Goal: Information Seeking & Learning: Learn about a topic

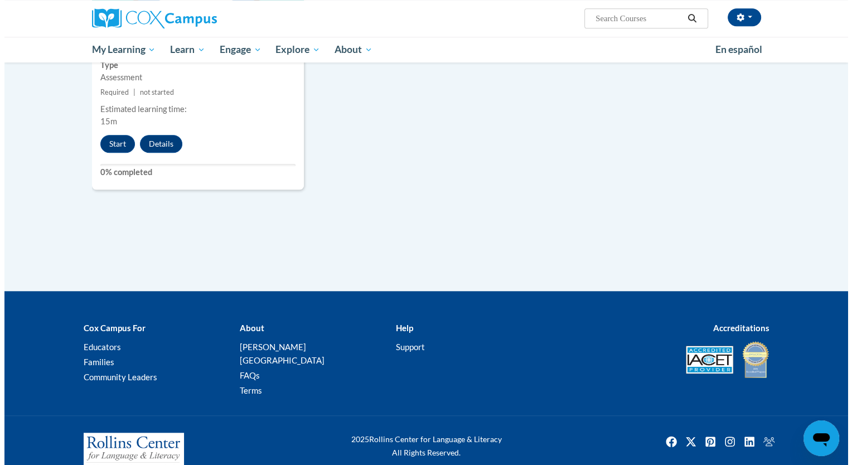
scroll to position [997, 0]
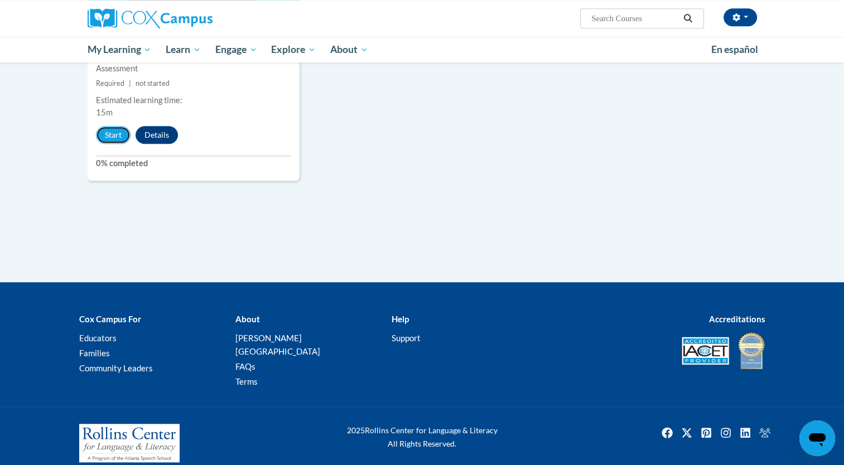
click at [110, 132] on button "Start" at bounding box center [113, 135] width 35 height 18
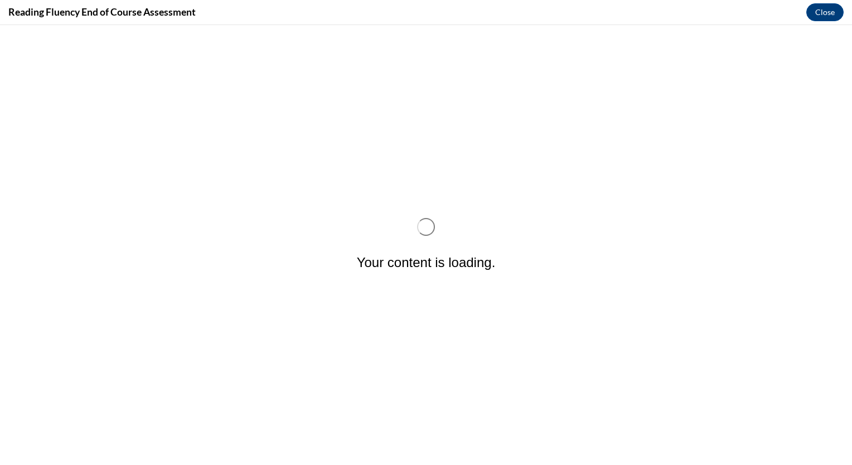
scroll to position [0, 0]
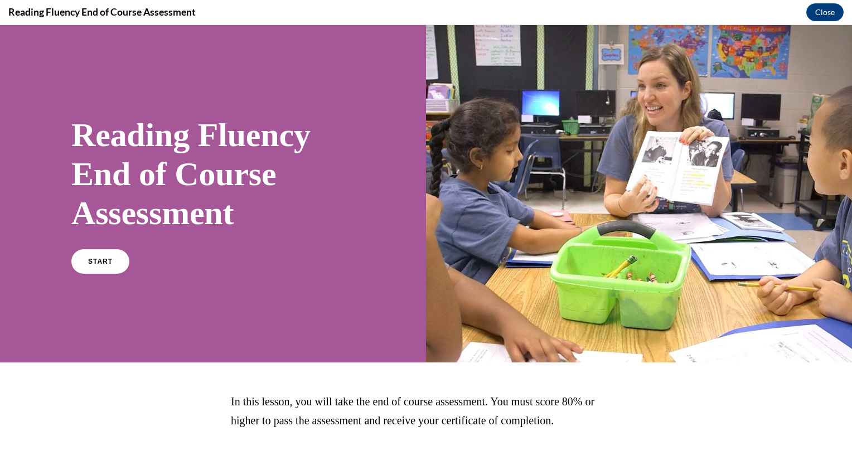
click at [91, 259] on span "START" at bounding box center [100, 262] width 25 height 8
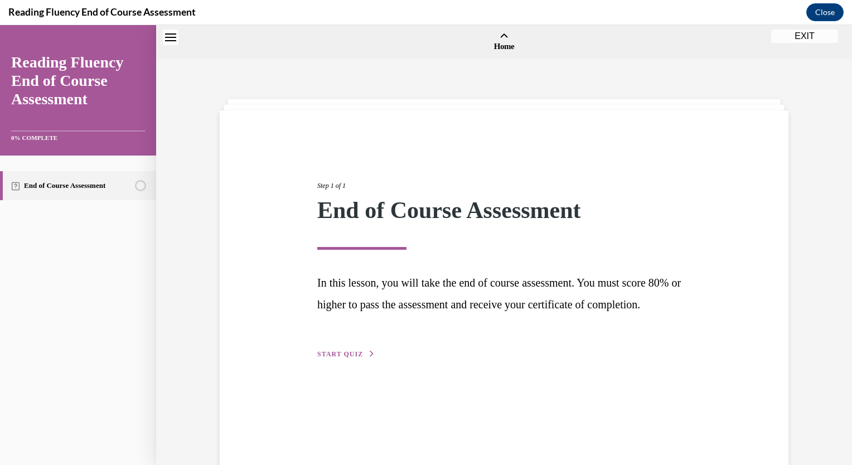
scroll to position [35, 0]
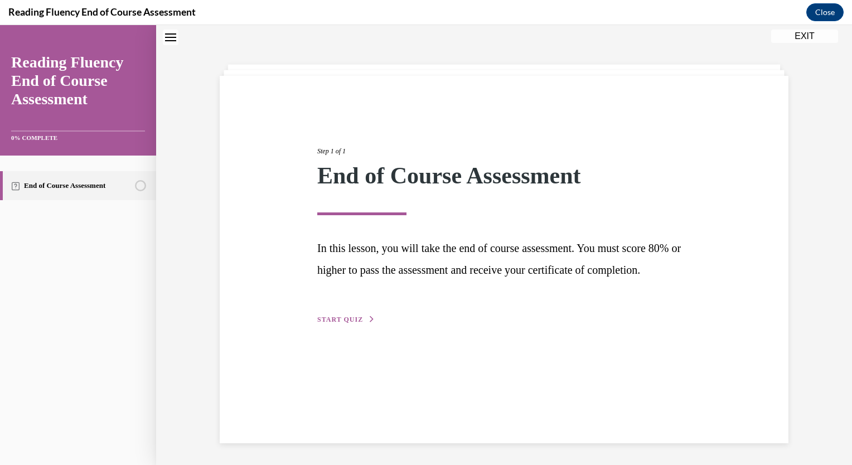
click at [354, 323] on span "START QUIZ" at bounding box center [340, 320] width 46 height 8
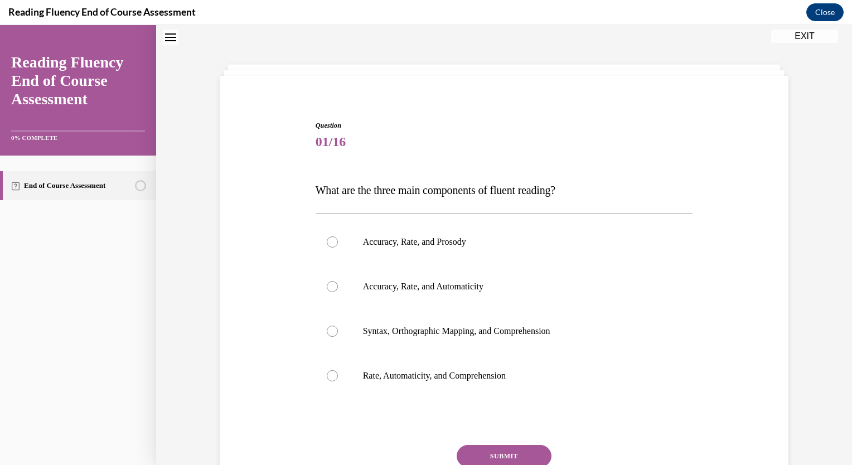
click at [366, 250] on label "Accuracy, Rate, and Prosody" at bounding box center [505, 242] width 378 height 45
click at [338, 248] on input "Accuracy, Rate, and Prosody" at bounding box center [332, 241] width 11 height 11
radio input "true"
click at [494, 448] on button "SUBMIT" at bounding box center [504, 456] width 95 height 22
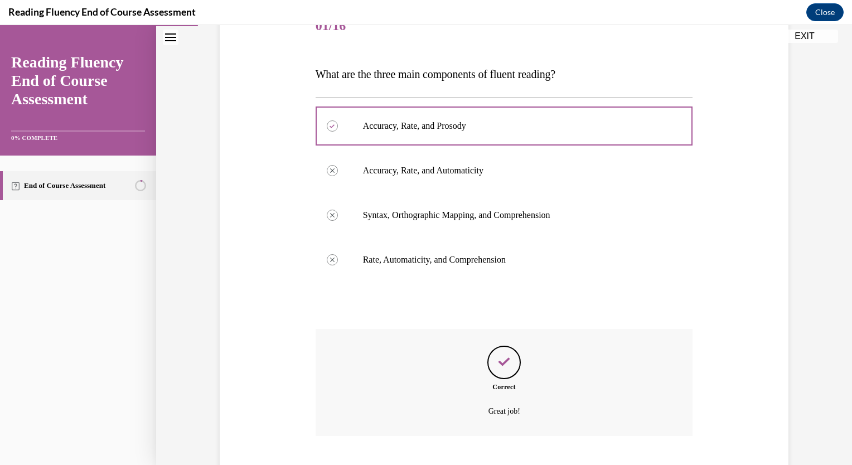
scroll to position [218, 0]
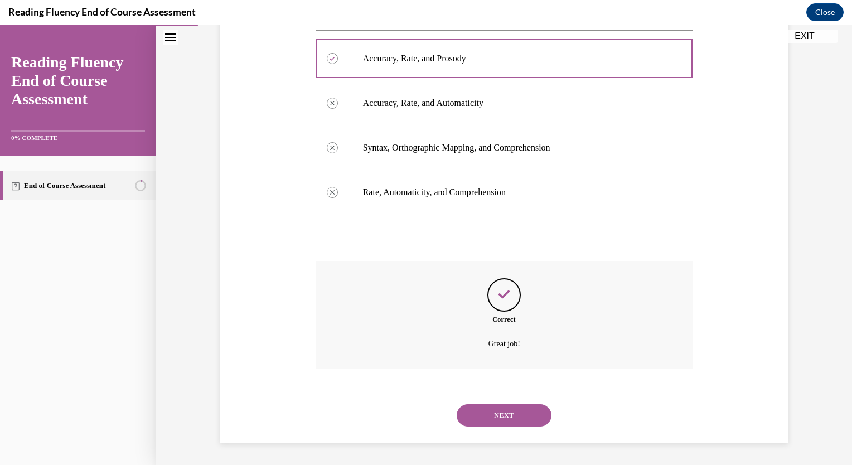
click at [481, 414] on button "NEXT" at bounding box center [504, 415] width 95 height 22
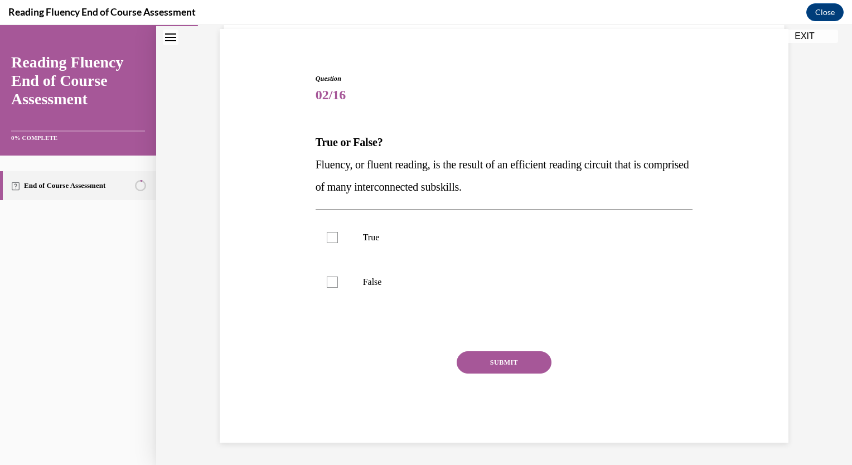
scroll to position [81, 0]
click at [373, 239] on p "True" at bounding box center [514, 238] width 302 height 11
click at [338, 239] on input "True" at bounding box center [332, 238] width 11 height 11
checkbox input "true"
click at [520, 364] on button "SUBMIT" at bounding box center [504, 363] width 95 height 22
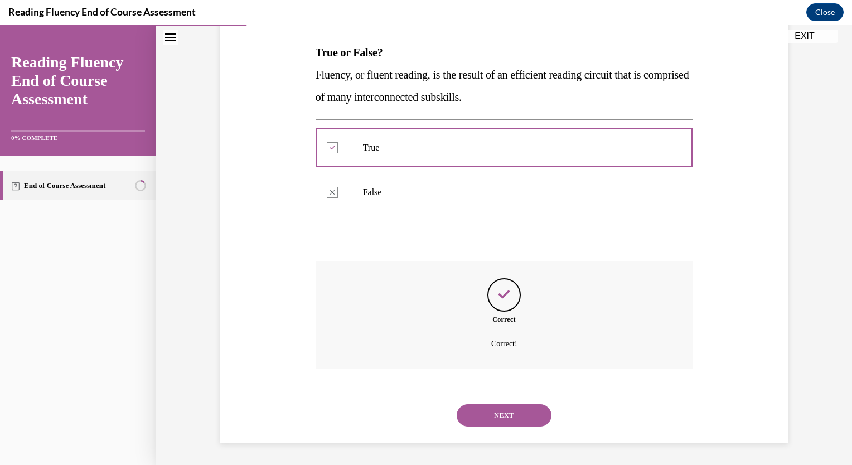
click at [504, 407] on button "NEXT" at bounding box center [504, 415] width 95 height 22
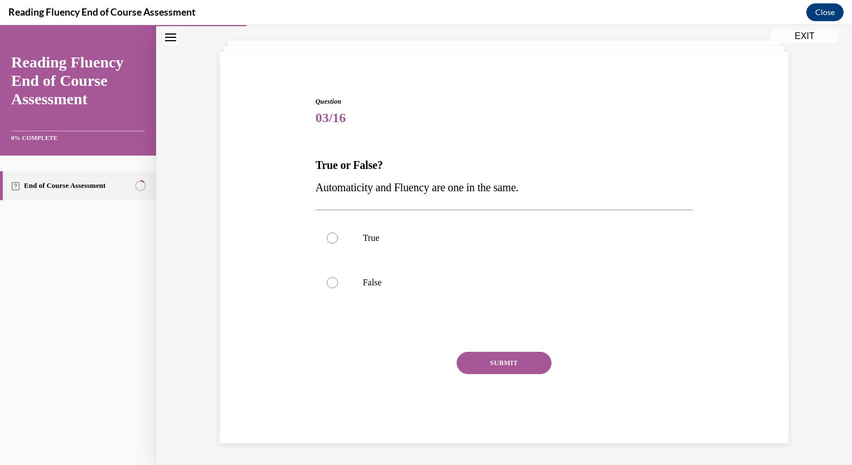
click at [392, 280] on p "False" at bounding box center [514, 282] width 302 height 11
click at [338, 280] on input "False" at bounding box center [332, 282] width 11 height 11
radio input "true"
click at [500, 368] on button "SUBMIT" at bounding box center [504, 363] width 95 height 22
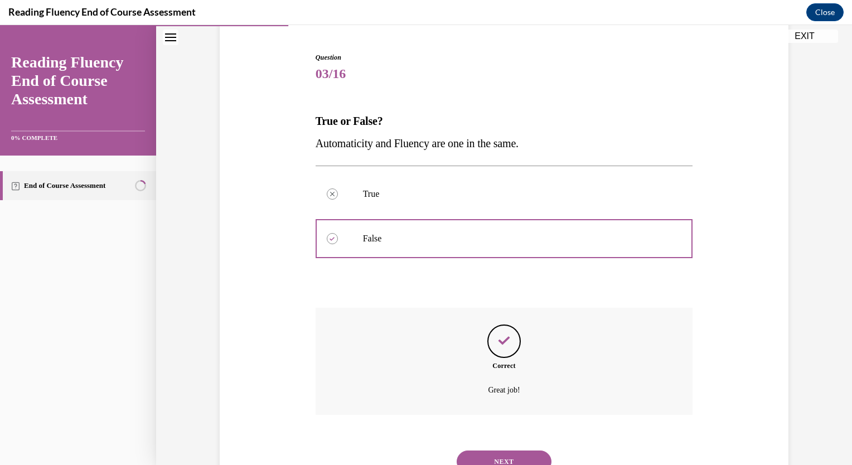
scroll to position [149, 0]
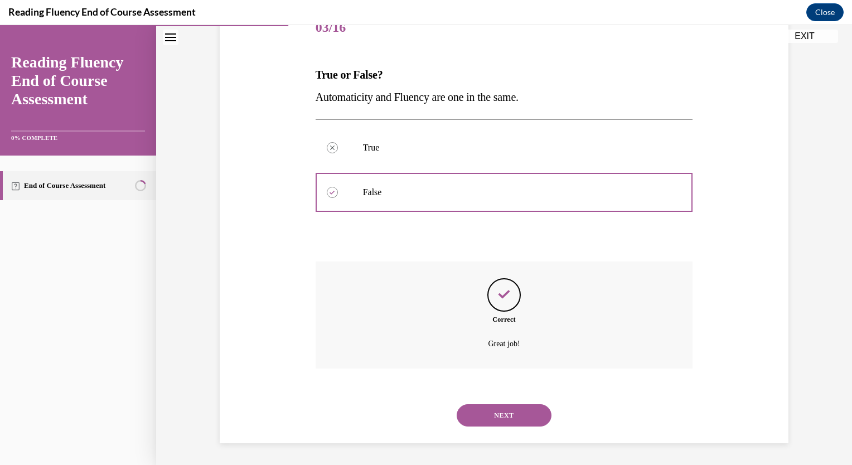
click at [520, 414] on button "NEXT" at bounding box center [504, 415] width 95 height 22
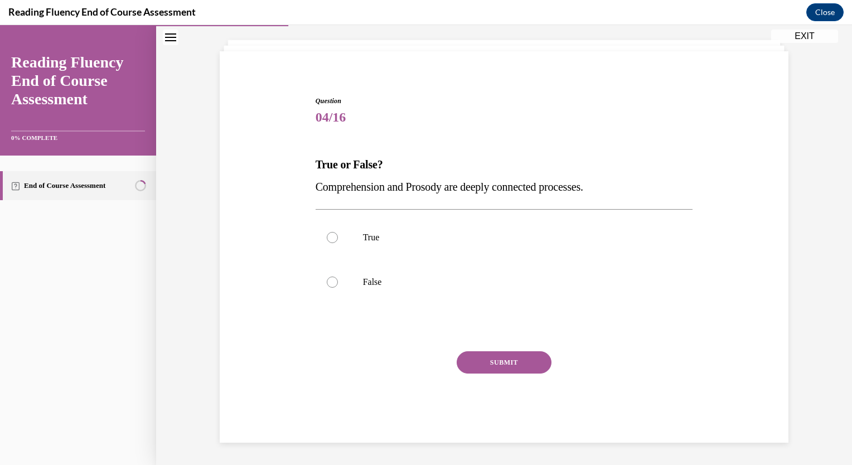
scroll to position [59, 0]
click at [381, 251] on label "True" at bounding box center [505, 238] width 378 height 45
click at [338, 244] on input "True" at bounding box center [332, 238] width 11 height 11
radio input "true"
click at [488, 376] on div "SUBMIT" at bounding box center [505, 380] width 378 height 56
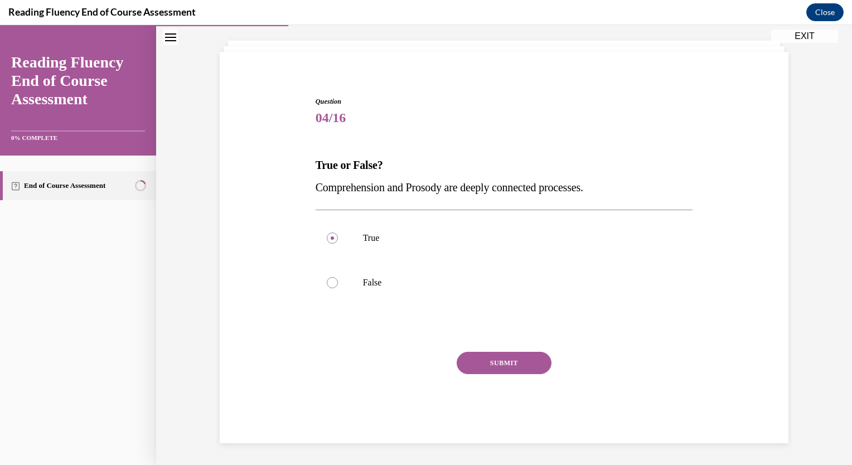
click at [482, 365] on button "SUBMIT" at bounding box center [504, 363] width 95 height 22
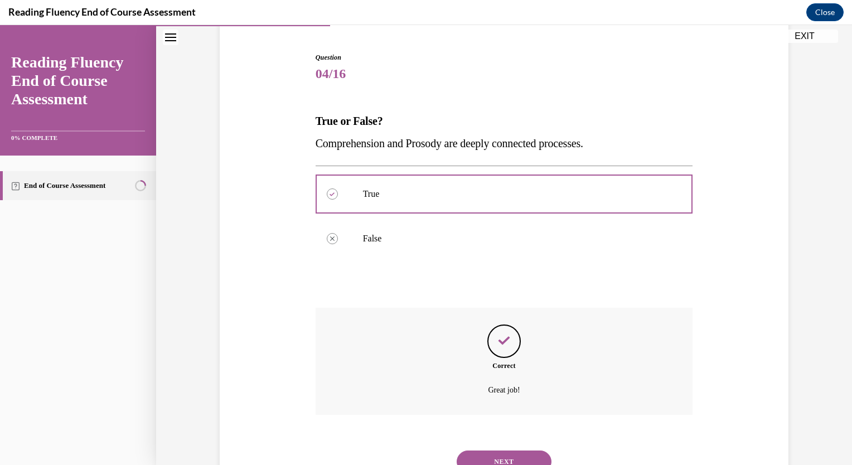
scroll to position [149, 0]
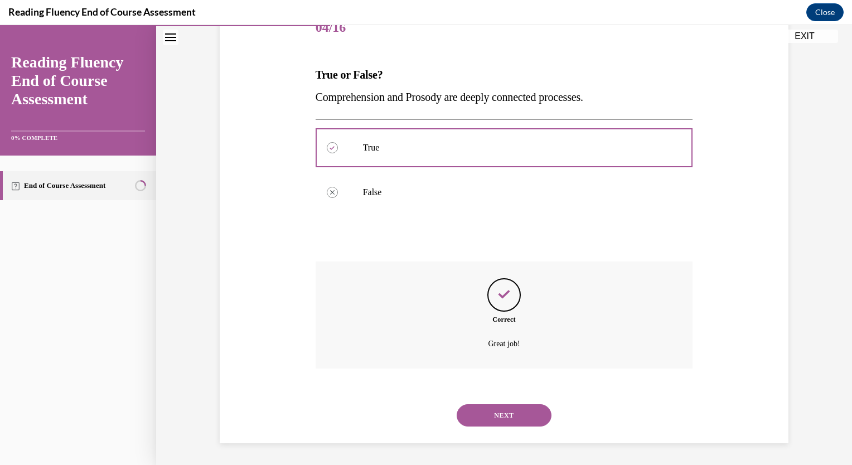
click at [492, 423] on button "NEXT" at bounding box center [504, 415] width 95 height 22
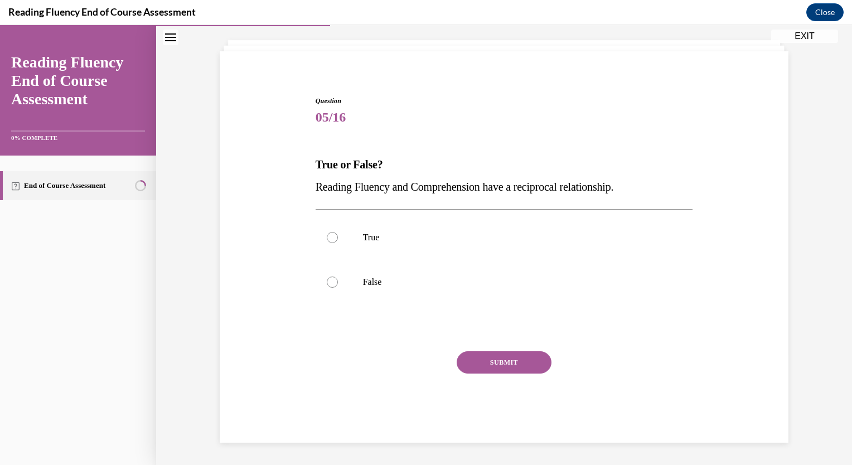
scroll to position [59, 0]
click at [400, 243] on label "True" at bounding box center [505, 238] width 378 height 45
click at [338, 243] on input "True" at bounding box center [332, 238] width 11 height 11
radio input "true"
click at [509, 364] on button "SUBMIT" at bounding box center [504, 363] width 95 height 22
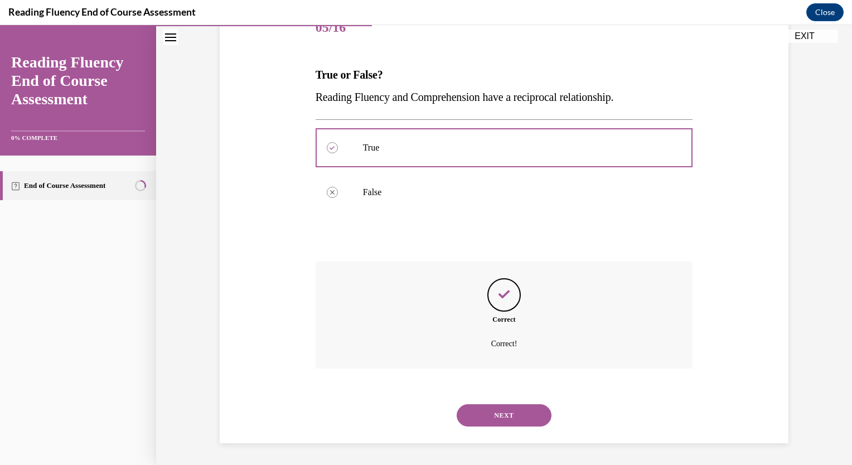
click at [500, 414] on button "NEXT" at bounding box center [504, 415] width 95 height 22
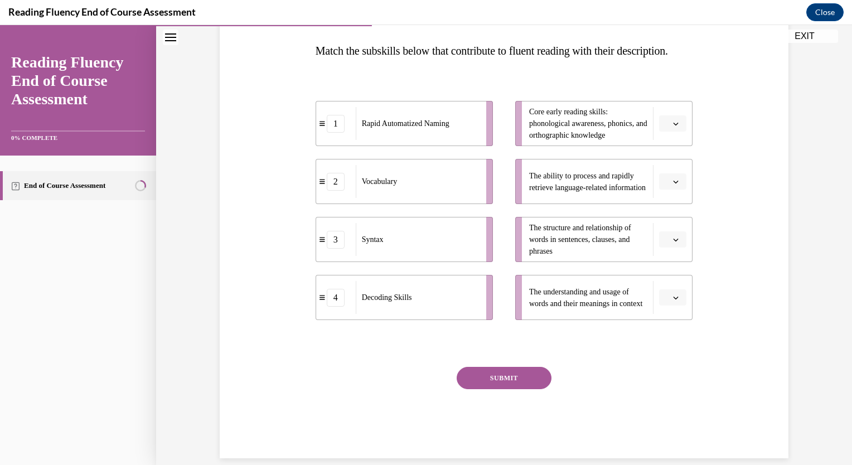
scroll to position [173, 0]
click at [660, 190] on button "button" at bounding box center [672, 181] width 27 height 17
click at [667, 255] on div "1" at bounding box center [668, 250] width 28 height 22
click at [672, 243] on span "button" at bounding box center [676, 239] width 8 height 8
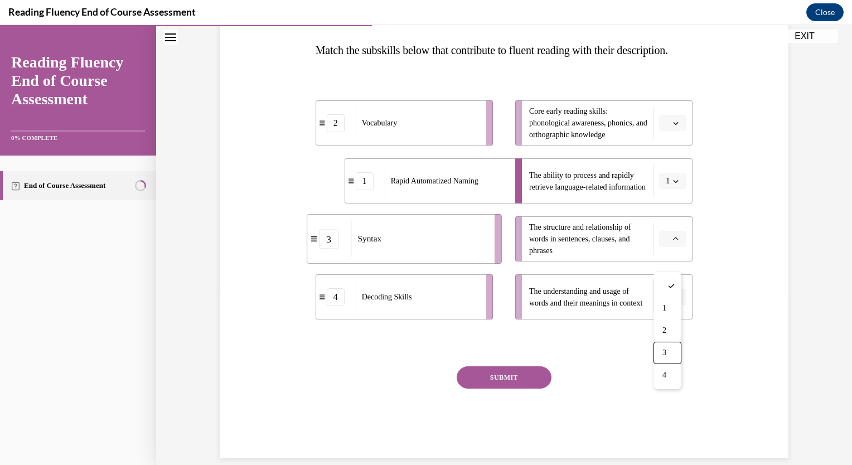
click at [667, 353] on div "3" at bounding box center [668, 353] width 28 height 22
click at [673, 300] on icon "button" at bounding box center [676, 297] width 6 height 6
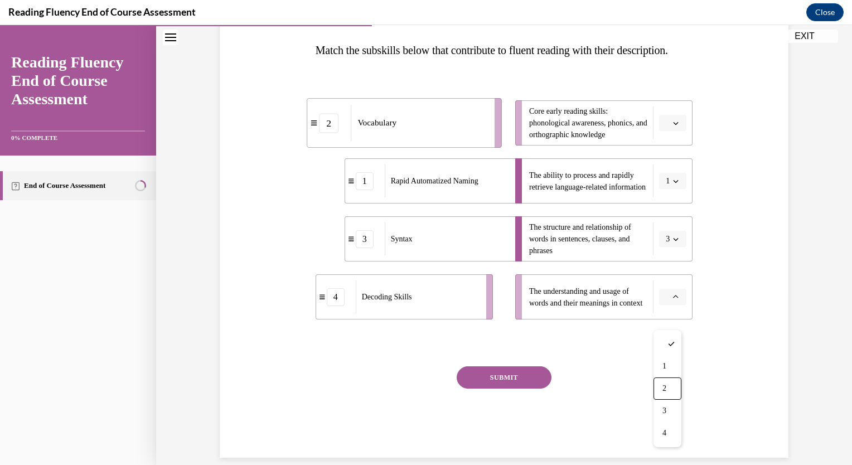
click at [666, 381] on div "2" at bounding box center [668, 389] width 28 height 22
click at [673, 126] on icon "button" at bounding box center [676, 123] width 6 height 6
click at [670, 264] on div "4" at bounding box center [668, 259] width 28 height 22
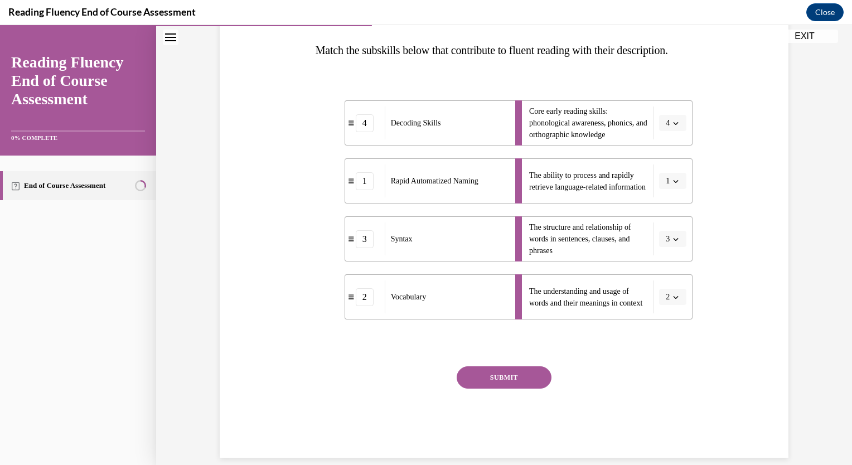
click at [527, 389] on button "SUBMIT" at bounding box center [504, 377] width 95 height 22
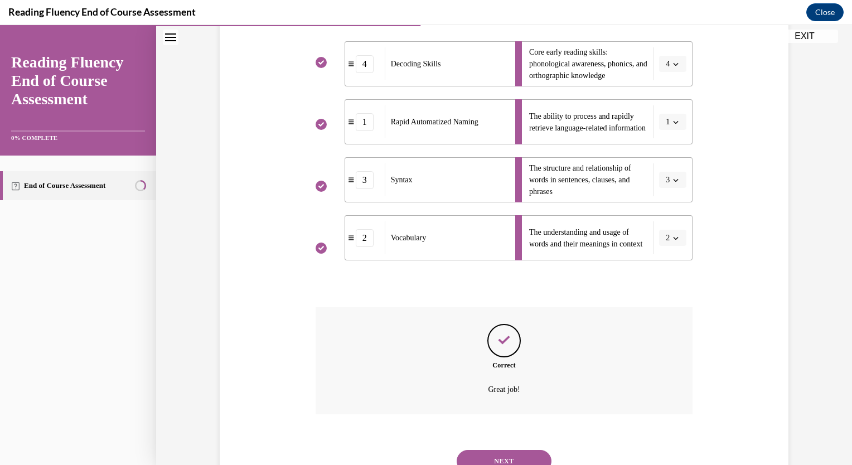
scroll to position [301, 0]
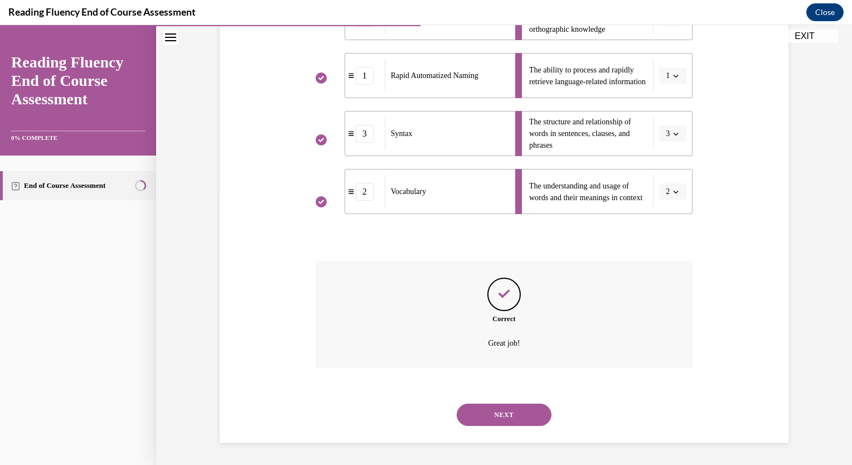
click at [518, 418] on button "NEXT" at bounding box center [504, 415] width 95 height 22
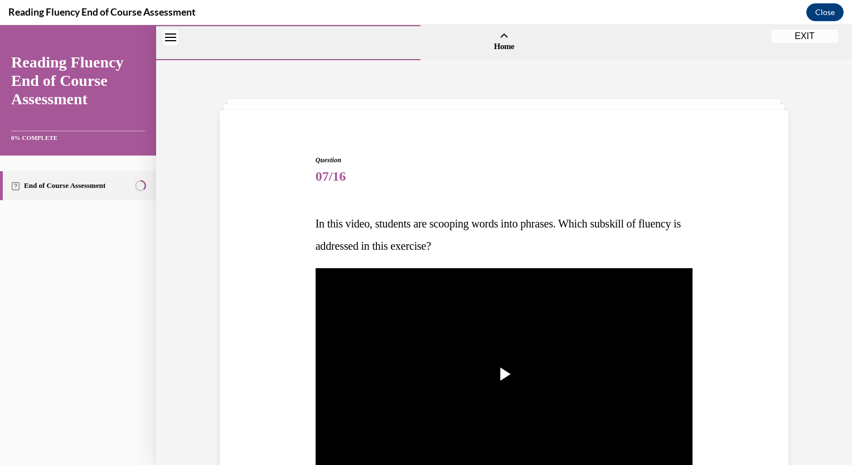
scroll to position [89, 0]
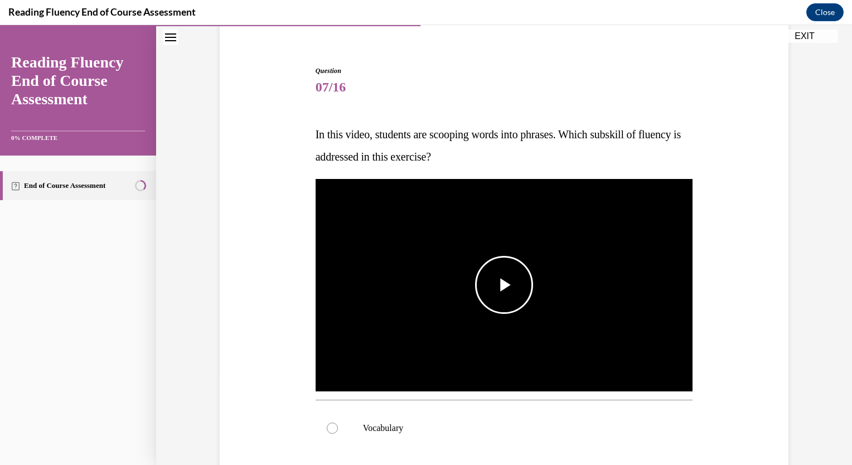
click at [504, 285] on span "Video player" at bounding box center [504, 285] width 0 height 0
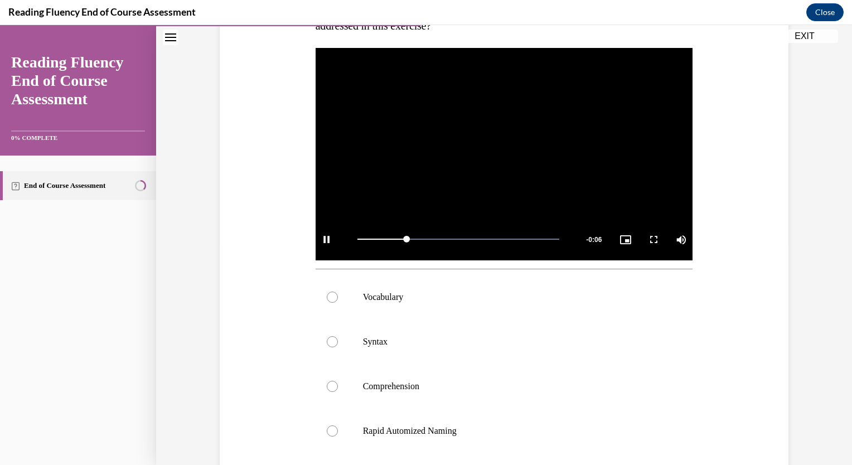
scroll to position [221, 0]
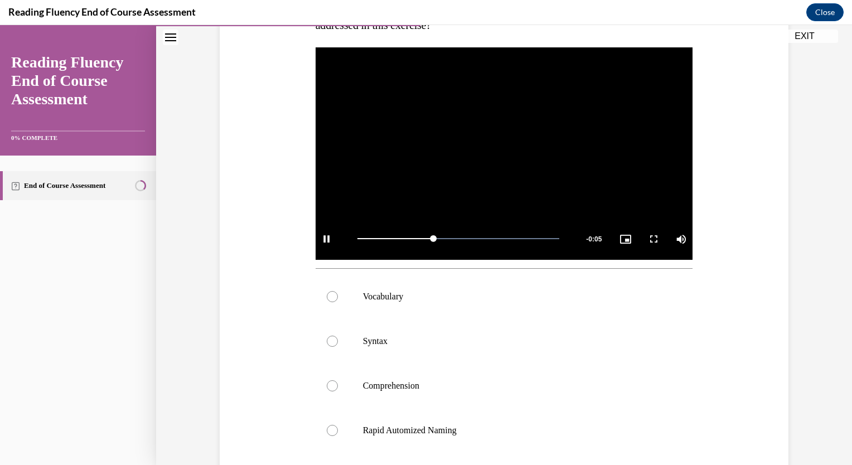
click at [419, 422] on label "Rapid Automized Naming" at bounding box center [505, 430] width 378 height 45
click at [338, 425] on input "Rapid Automized Naming" at bounding box center [332, 430] width 11 height 11
radio input "true"
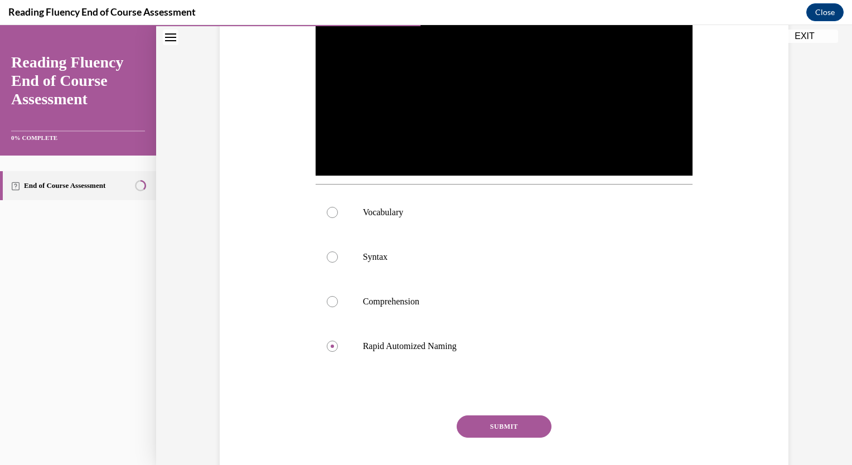
click at [486, 425] on button "SUBMIT" at bounding box center [504, 426] width 95 height 22
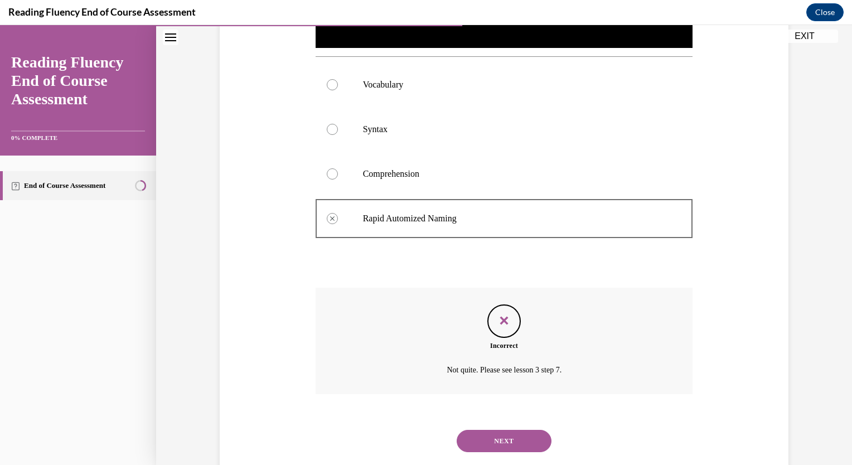
scroll to position [458, 0]
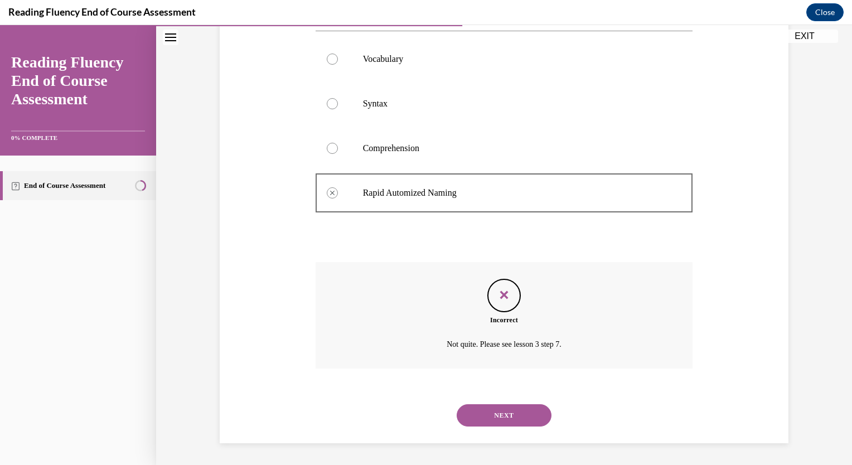
click at [504, 415] on button "NEXT" at bounding box center [504, 415] width 95 height 22
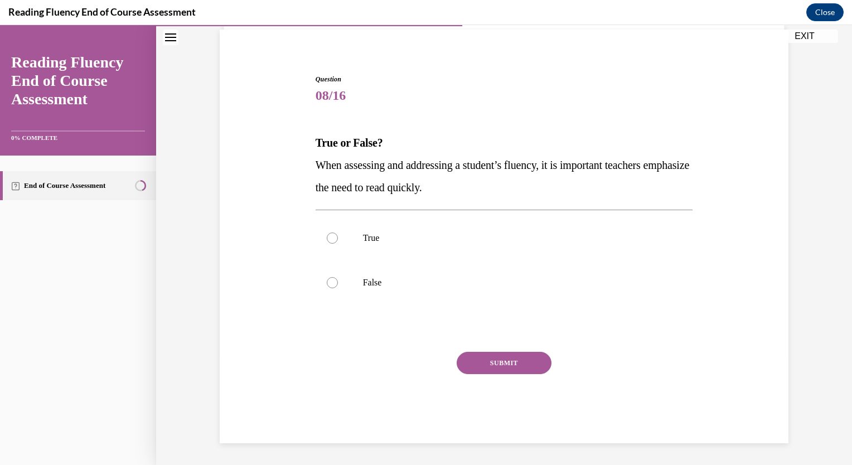
click at [390, 284] on p "False" at bounding box center [514, 282] width 302 height 11
click at [338, 284] on input "False" at bounding box center [332, 282] width 11 height 11
radio input "true"
click at [481, 355] on button "SUBMIT" at bounding box center [504, 363] width 95 height 22
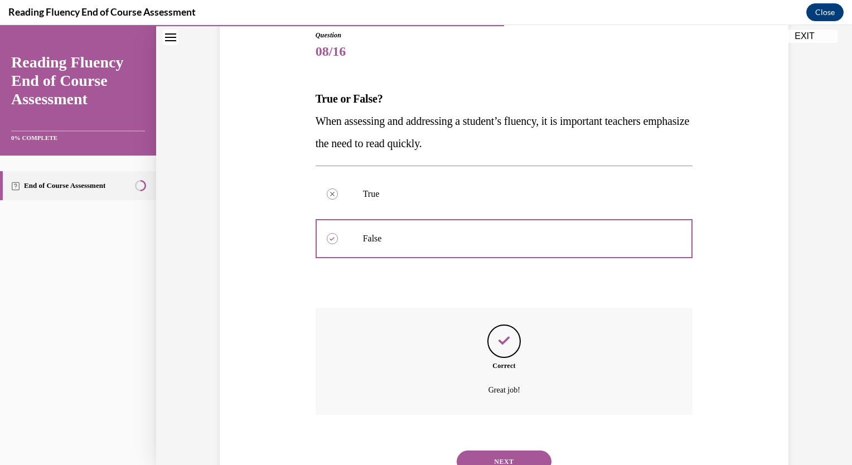
scroll to position [171, 0]
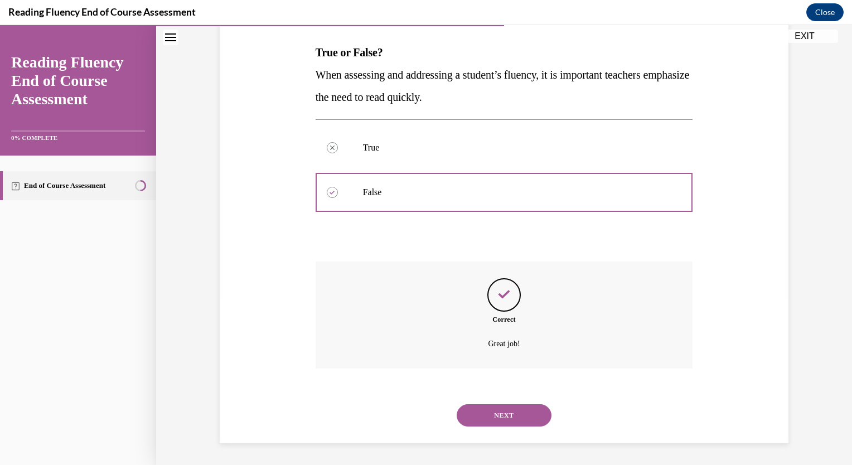
click at [501, 409] on button "NEXT" at bounding box center [504, 415] width 95 height 22
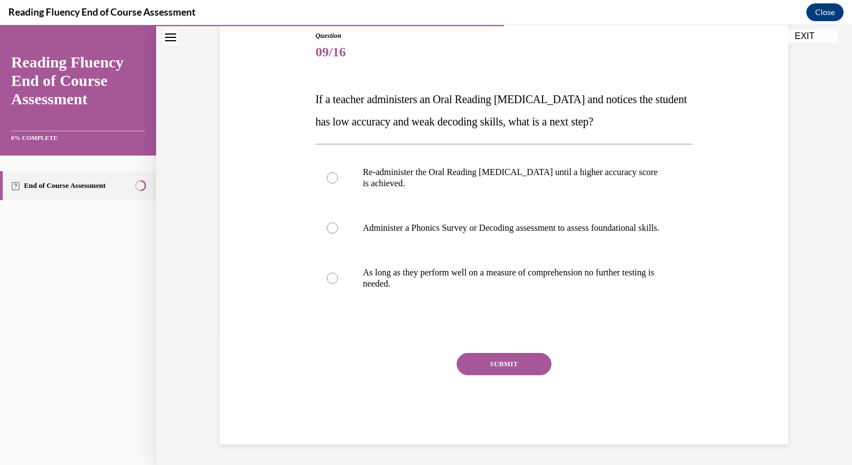
click at [446, 226] on p "Administer a Phonics Survey or Decoding assessment to assess foundational skill…" at bounding box center [514, 228] width 302 height 11
click at [338, 226] on input "Administer a Phonics Survey or Decoding assessment to assess foundational skill…" at bounding box center [332, 228] width 11 height 11
radio input "true"
click at [486, 369] on button "SUBMIT" at bounding box center [504, 364] width 95 height 22
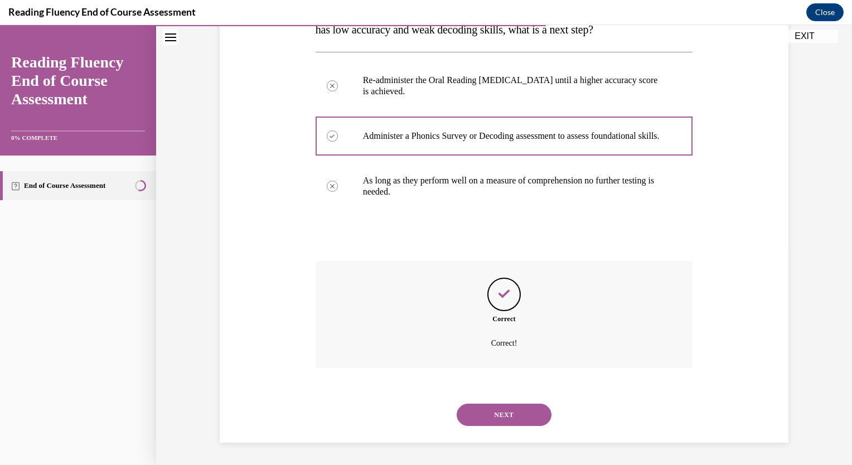
click at [481, 421] on button "NEXT" at bounding box center [504, 415] width 95 height 22
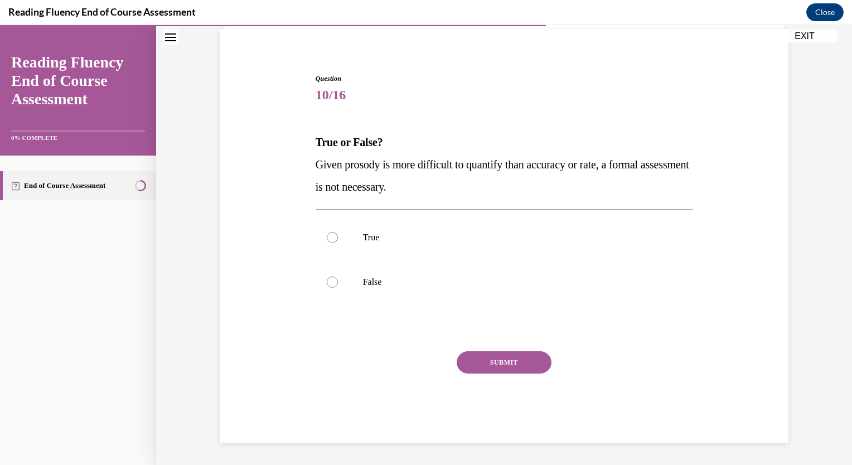
scroll to position [81, 0]
click at [375, 288] on label "False" at bounding box center [505, 282] width 378 height 45
click at [338, 288] on input "False" at bounding box center [332, 282] width 11 height 11
radio input "true"
click at [508, 371] on button "SUBMIT" at bounding box center [504, 363] width 95 height 22
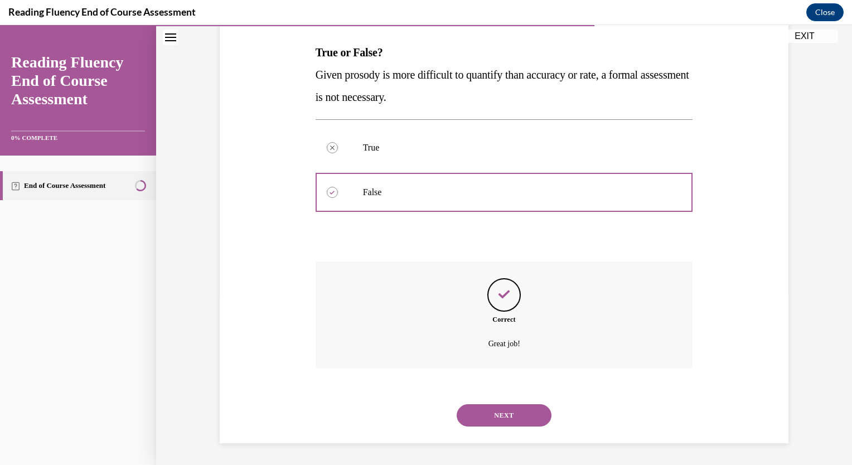
click at [493, 418] on button "NEXT" at bounding box center [504, 415] width 95 height 22
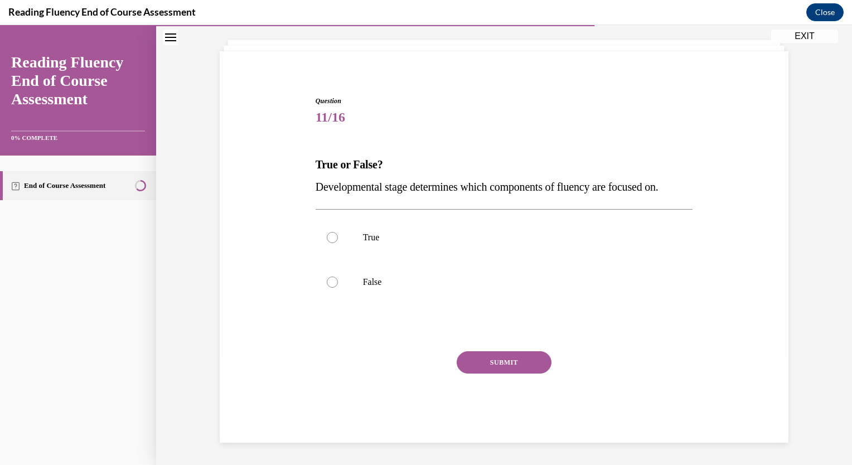
scroll to position [59, 0]
click at [402, 247] on label "True" at bounding box center [505, 238] width 378 height 45
click at [338, 244] on input "True" at bounding box center [332, 238] width 11 height 11
radio input "true"
click at [476, 356] on button "SUBMIT" at bounding box center [504, 363] width 95 height 22
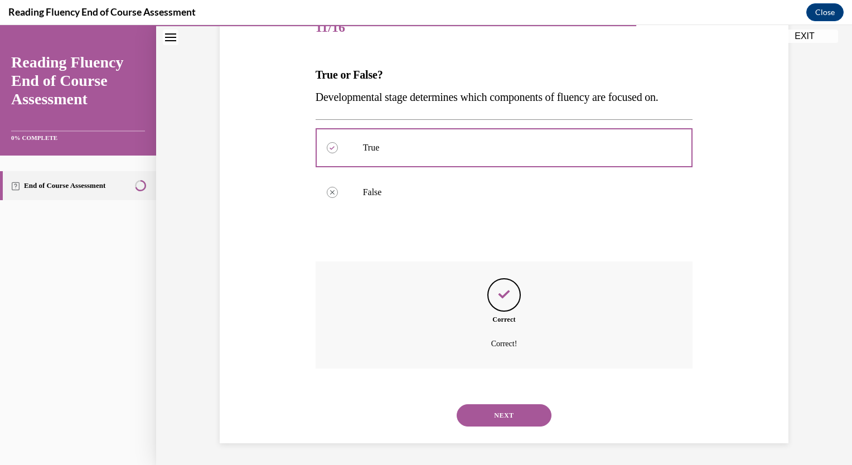
click at [485, 414] on button "NEXT" at bounding box center [504, 415] width 95 height 22
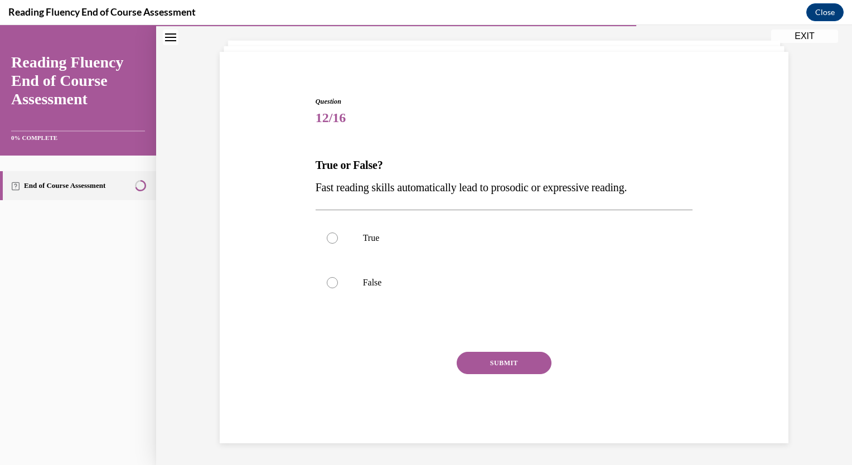
click at [388, 282] on p "False" at bounding box center [514, 282] width 302 height 11
click at [338, 282] on input "False" at bounding box center [332, 282] width 11 height 11
radio input "true"
click at [501, 365] on button "SUBMIT" at bounding box center [504, 363] width 95 height 22
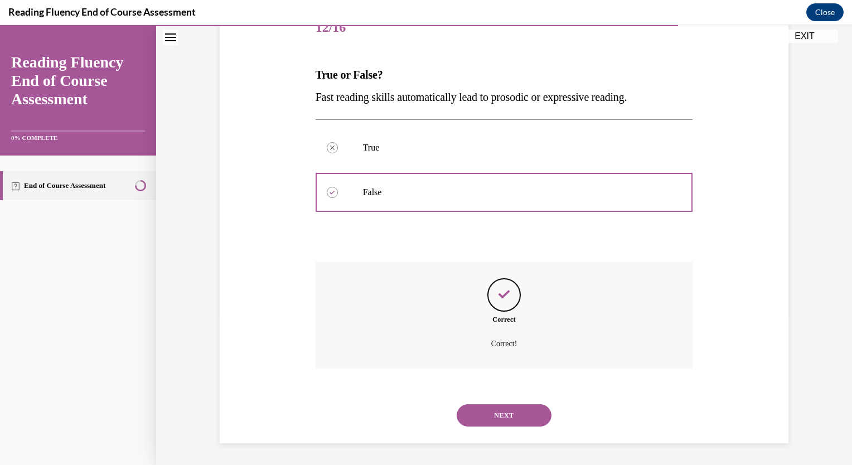
click at [511, 415] on button "NEXT" at bounding box center [504, 415] width 95 height 22
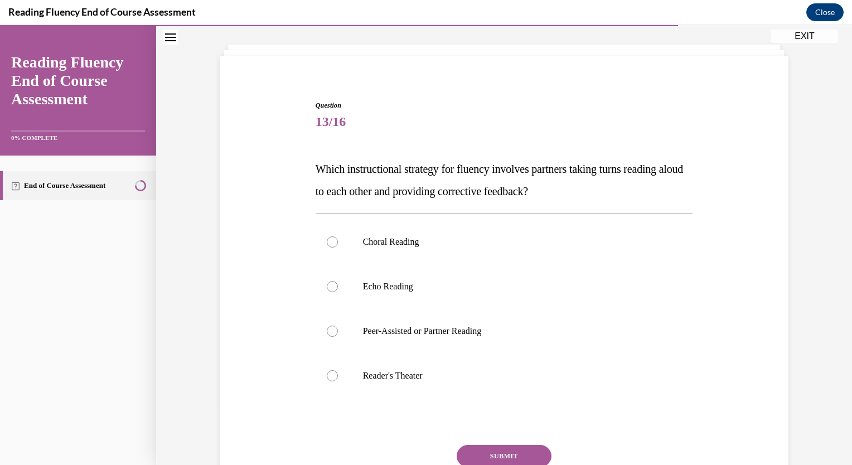
scroll to position [57, 0]
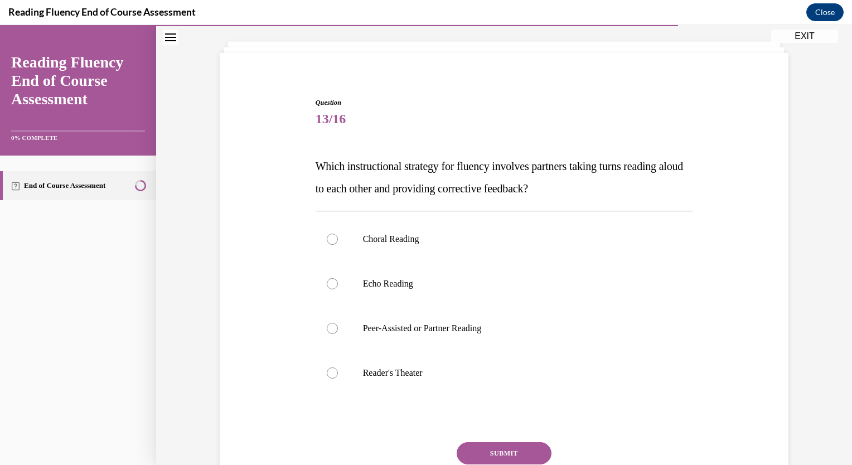
click at [405, 320] on label "Peer-Assisted or Partner Reading" at bounding box center [505, 328] width 378 height 45
click at [338, 323] on input "Peer-Assisted or Partner Reading" at bounding box center [332, 328] width 11 height 11
radio input "true"
click at [492, 452] on button "SUBMIT" at bounding box center [504, 453] width 95 height 22
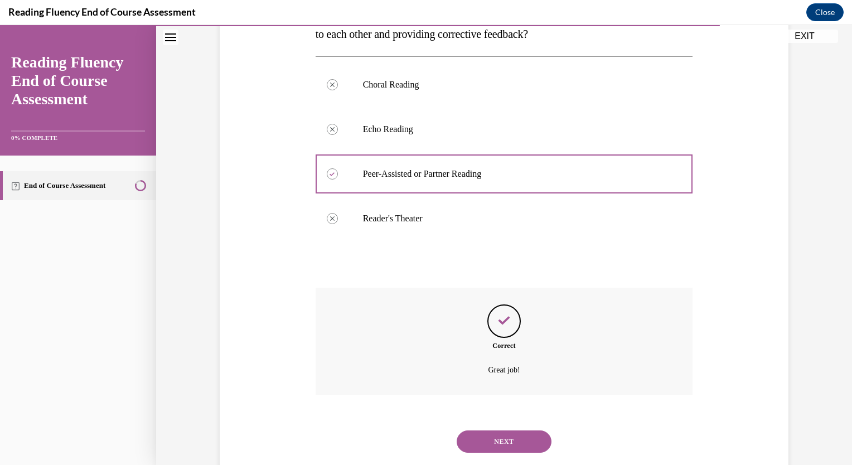
scroll to position [238, 0]
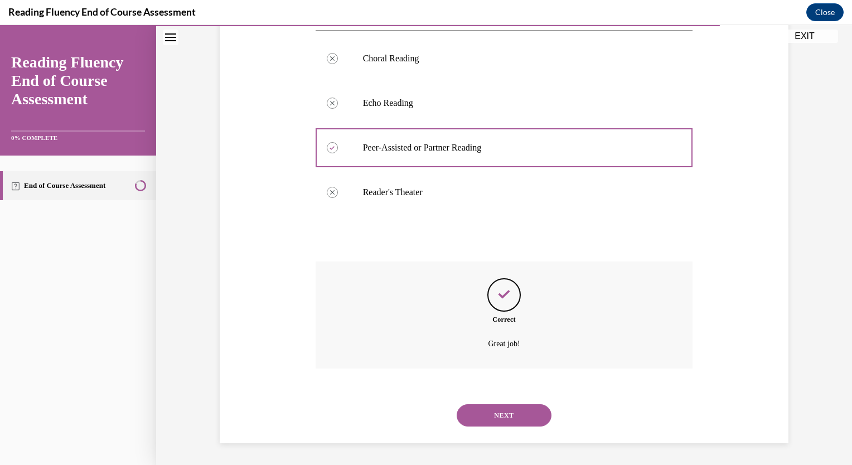
click at [511, 426] on button "NEXT" at bounding box center [504, 415] width 95 height 22
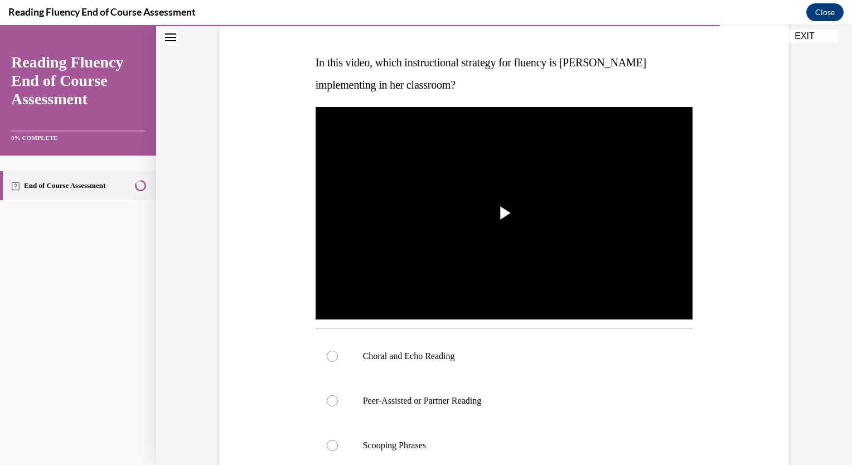
scroll to position [165, 0]
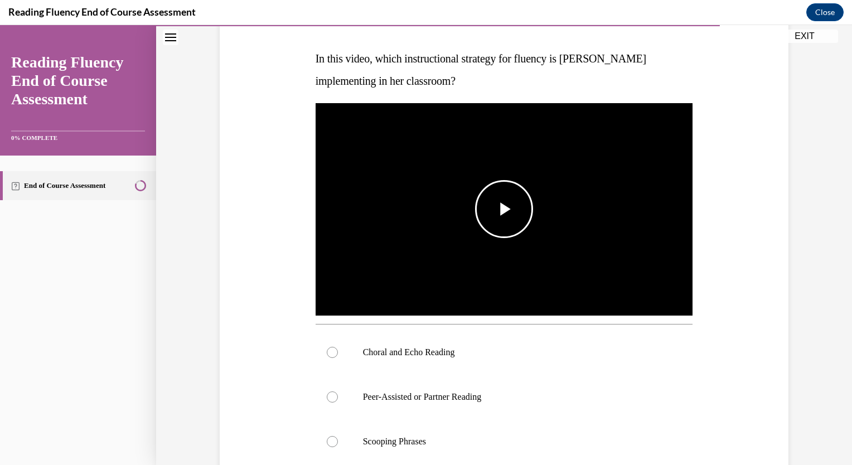
click at [504, 209] on span "Video player" at bounding box center [504, 209] width 0 height 0
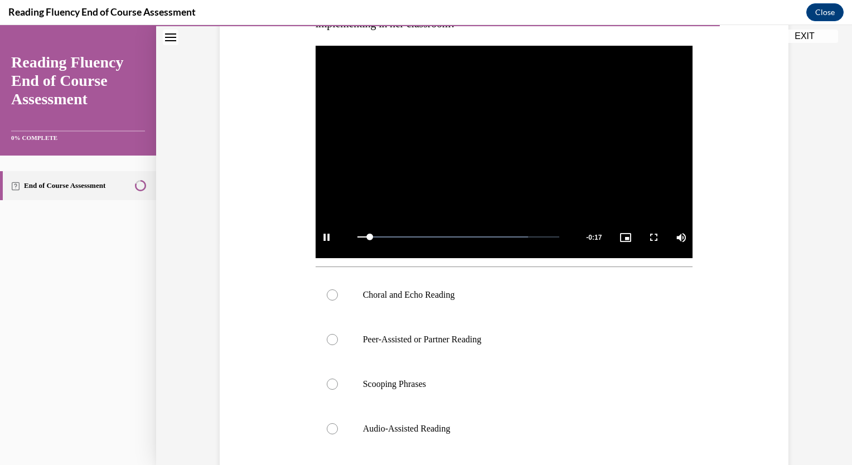
scroll to position [257, 0]
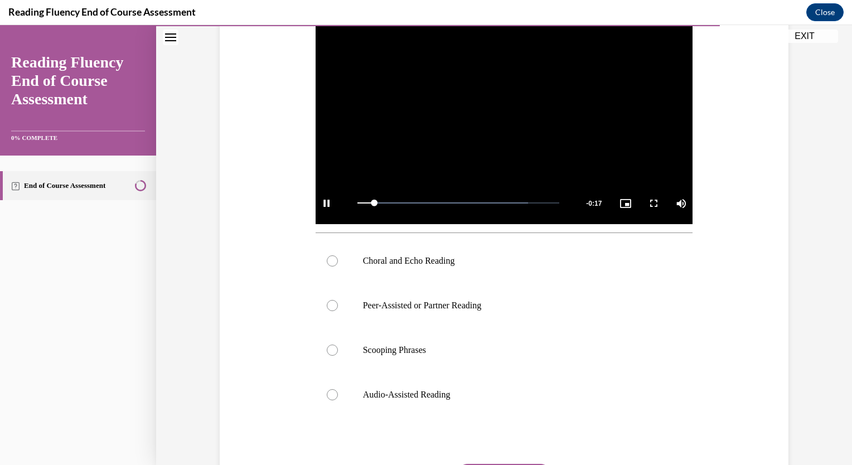
click at [432, 262] on p "Choral and Echo Reading" at bounding box center [514, 260] width 302 height 11
click at [338, 262] on input "Choral and Echo Reading" at bounding box center [332, 260] width 11 height 11
radio input "true"
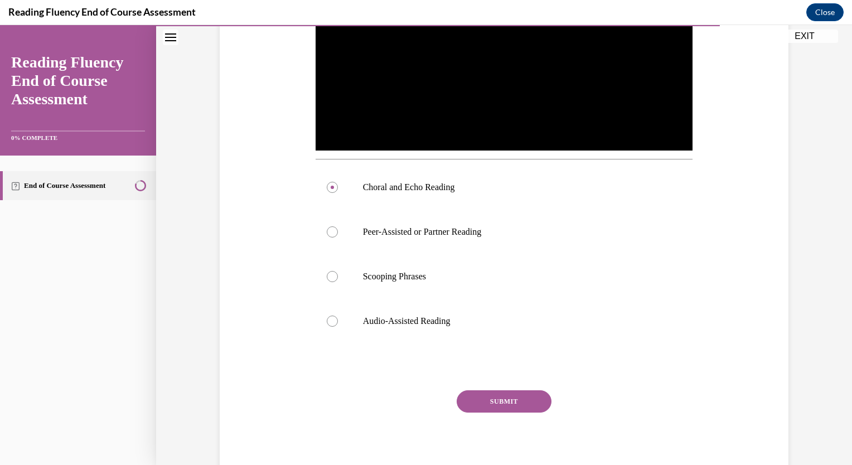
click at [484, 405] on button "SUBMIT" at bounding box center [504, 401] width 95 height 22
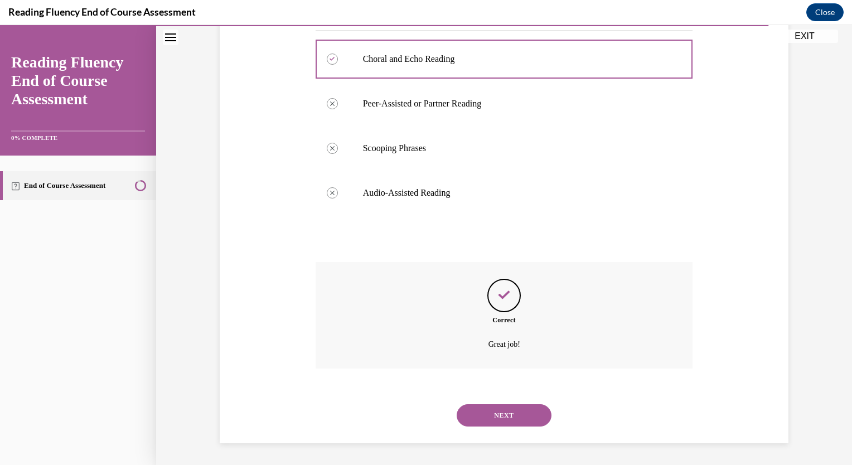
click at [500, 410] on button "NEXT" at bounding box center [504, 415] width 95 height 22
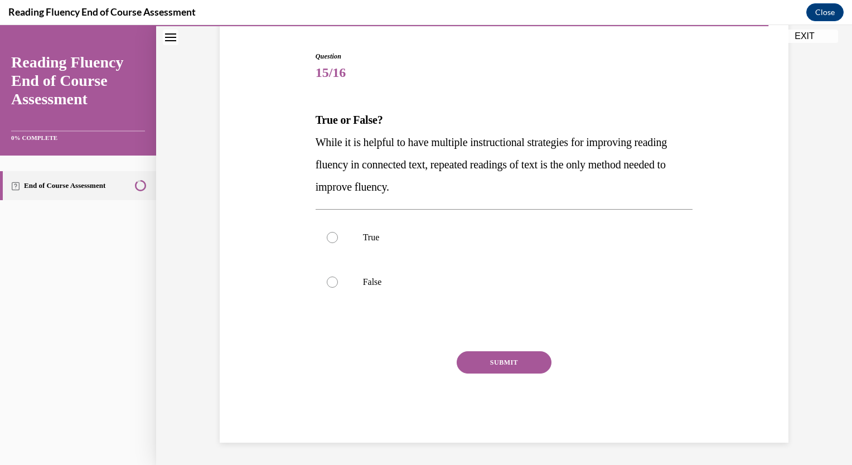
scroll to position [103, 0]
click at [370, 277] on p "False" at bounding box center [514, 282] width 302 height 11
click at [338, 277] on input "False" at bounding box center [332, 282] width 11 height 11
radio input "true"
click at [472, 361] on button "SUBMIT" at bounding box center [504, 363] width 95 height 22
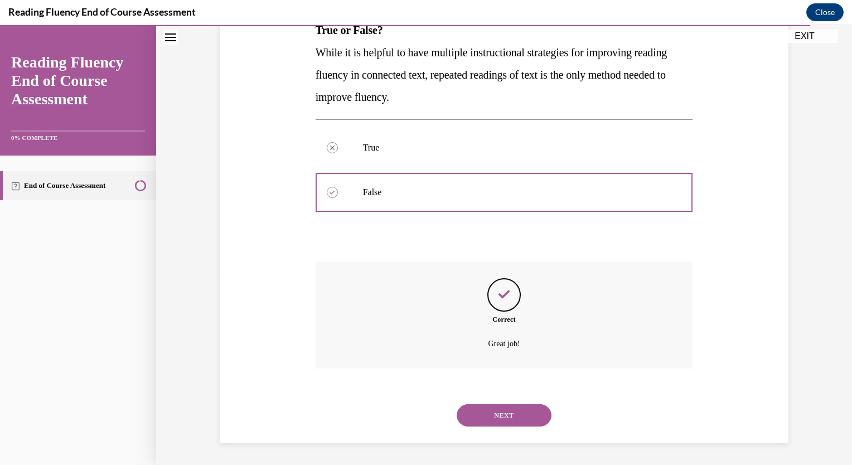
click at [506, 413] on button "NEXT" at bounding box center [504, 415] width 95 height 22
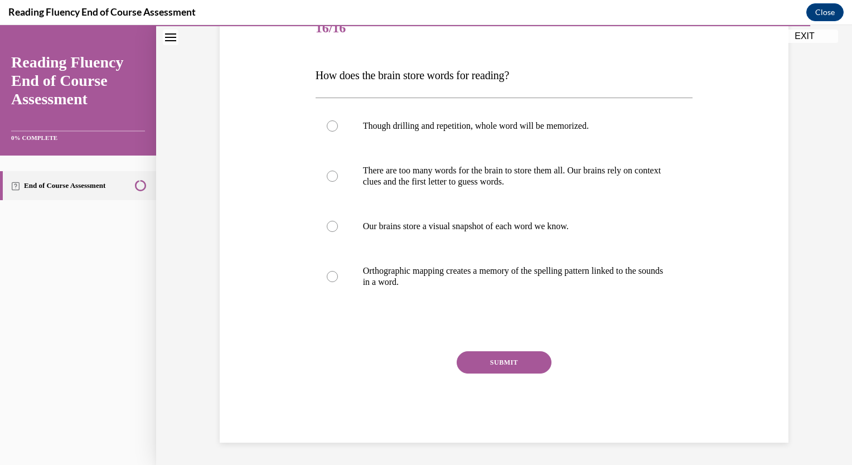
scroll to position [124, 0]
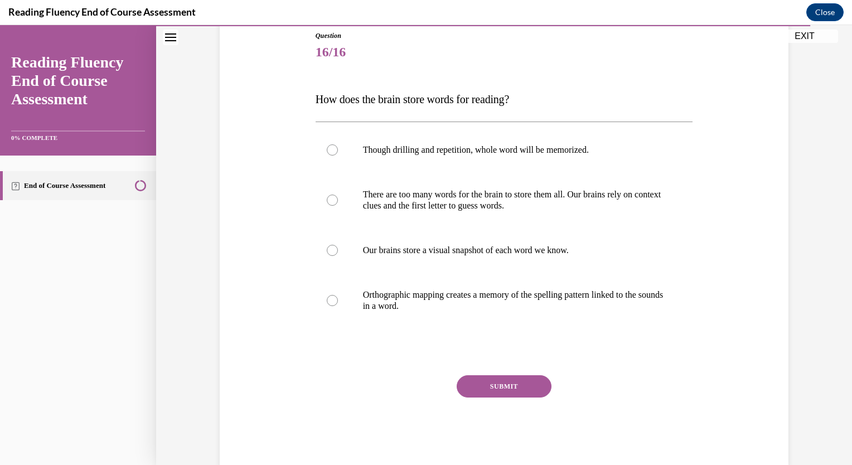
click at [441, 305] on p "Orthographic mapping creates a memory of the spelling pattern linked to the sou…" at bounding box center [514, 300] width 302 height 22
click at [338, 305] on input "Orthographic mapping creates a memory of the spelling pattern linked to the sou…" at bounding box center [332, 300] width 11 height 11
radio input "true"
click at [491, 387] on button "SUBMIT" at bounding box center [504, 386] width 95 height 22
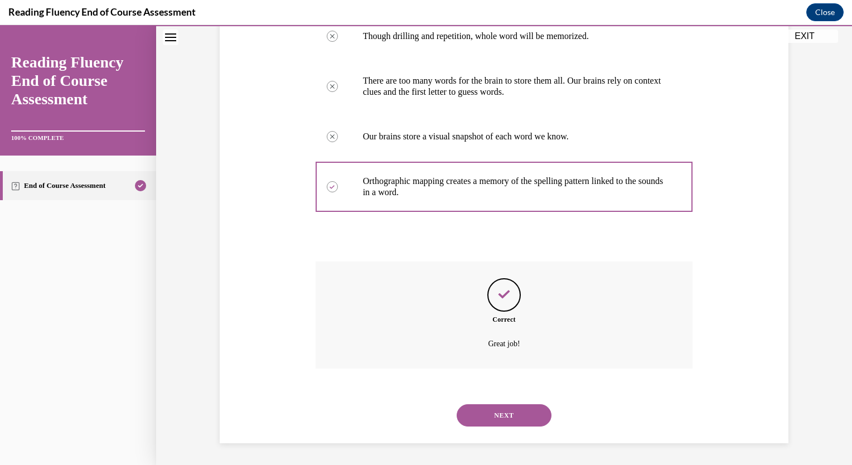
click at [504, 421] on button "NEXT" at bounding box center [504, 415] width 95 height 22
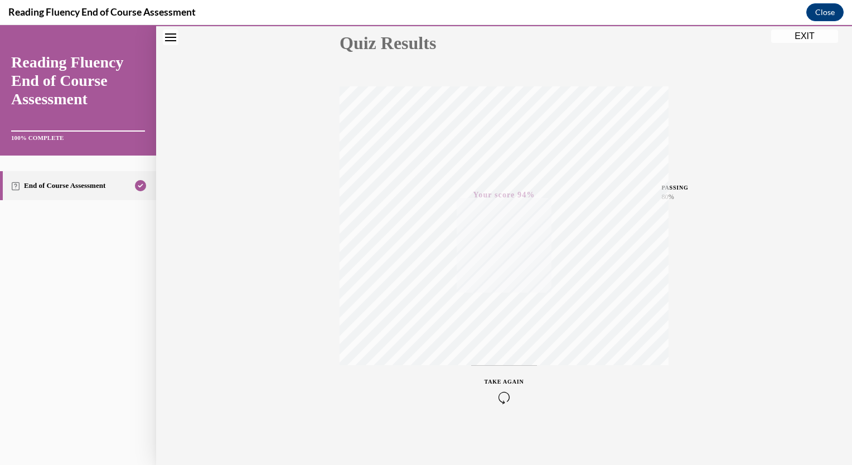
click at [805, 39] on button "EXIT" at bounding box center [804, 36] width 67 height 13
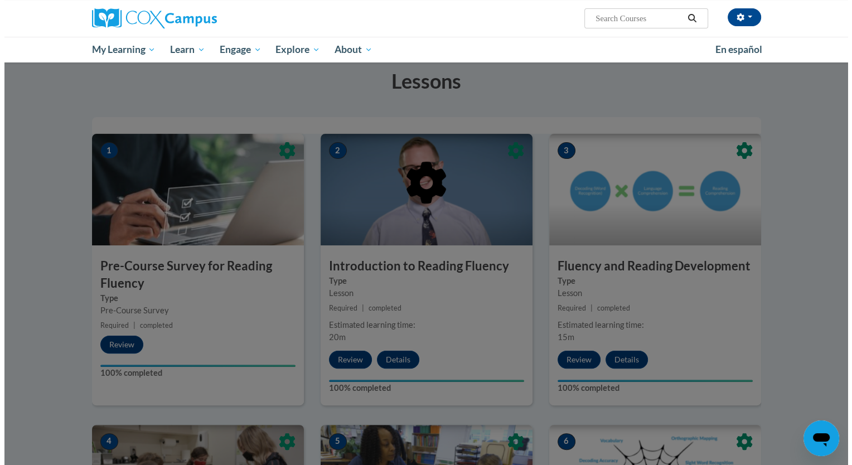
scroll to position [0, 0]
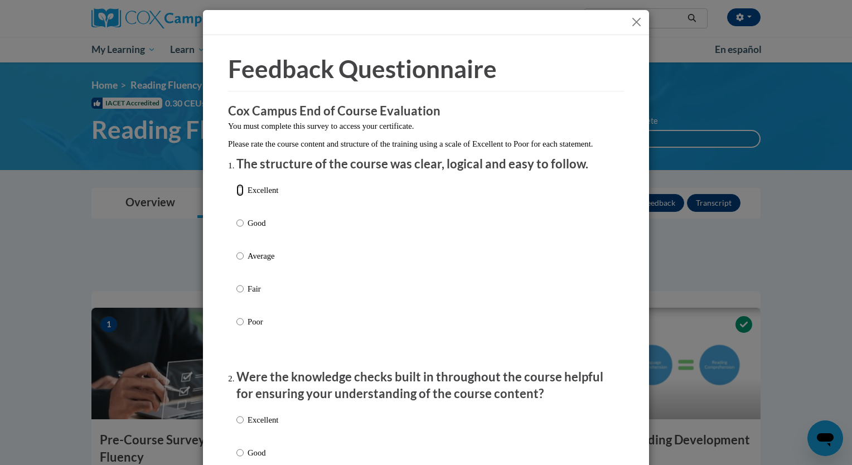
click at [236, 196] on input "Excellent" at bounding box center [239, 190] width 7 height 12
radio input "true"
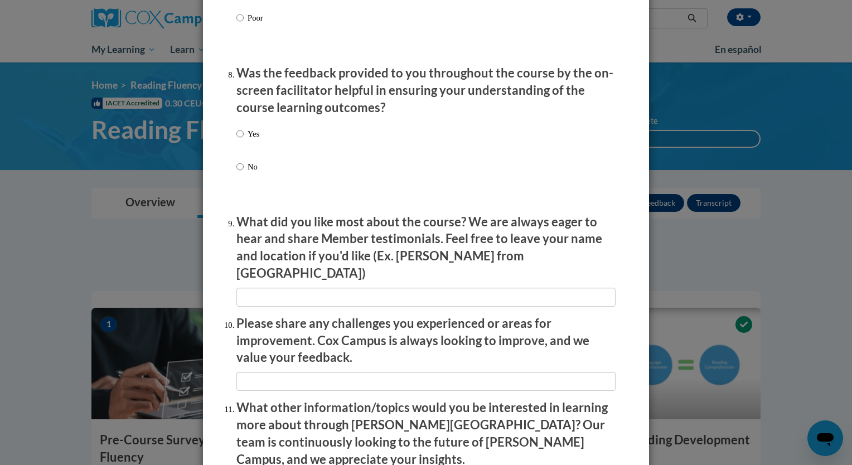
scroll to position [1857, 0]
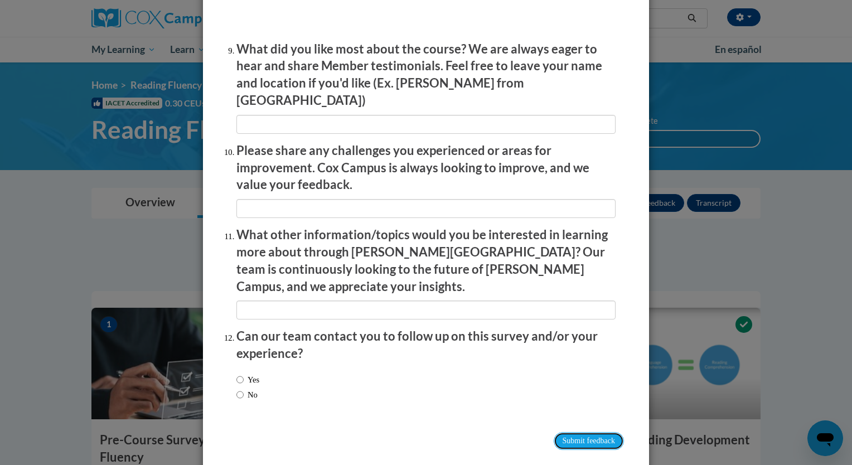
click at [589, 432] on input "Submit feedback" at bounding box center [589, 441] width 70 height 18
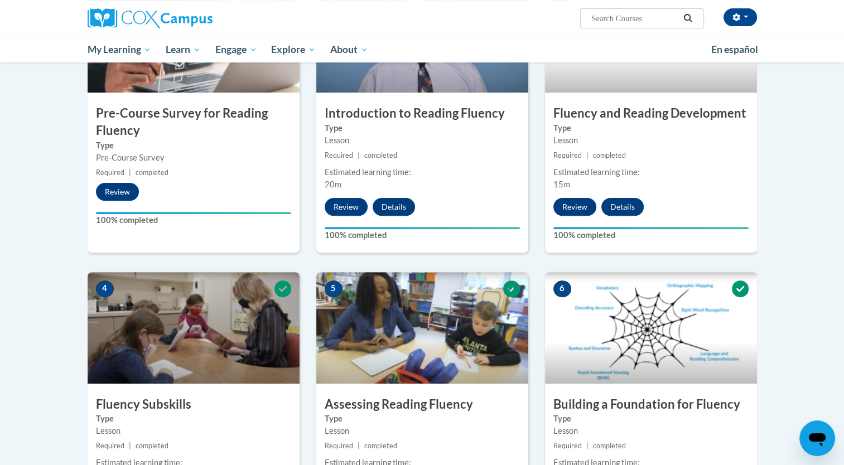
scroll to position [0, 0]
